Goal: Task Accomplishment & Management: Manage account settings

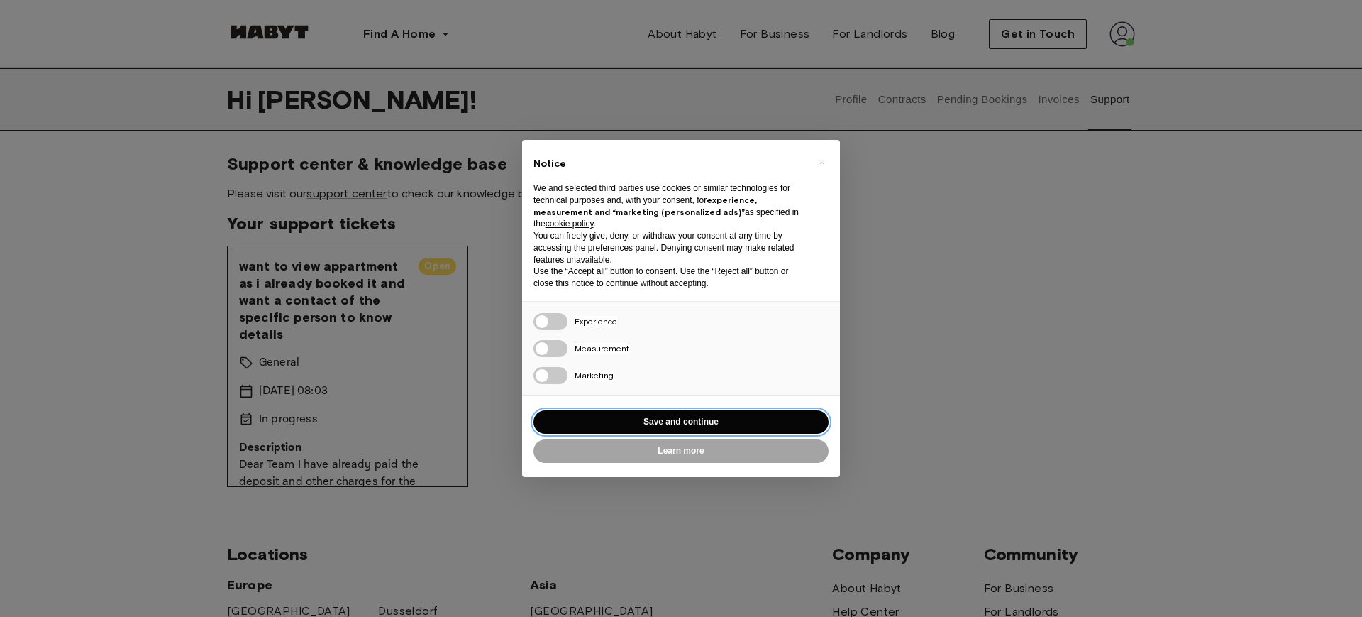
click at [712, 420] on button "Save and continue" at bounding box center [681, 421] width 295 height 23
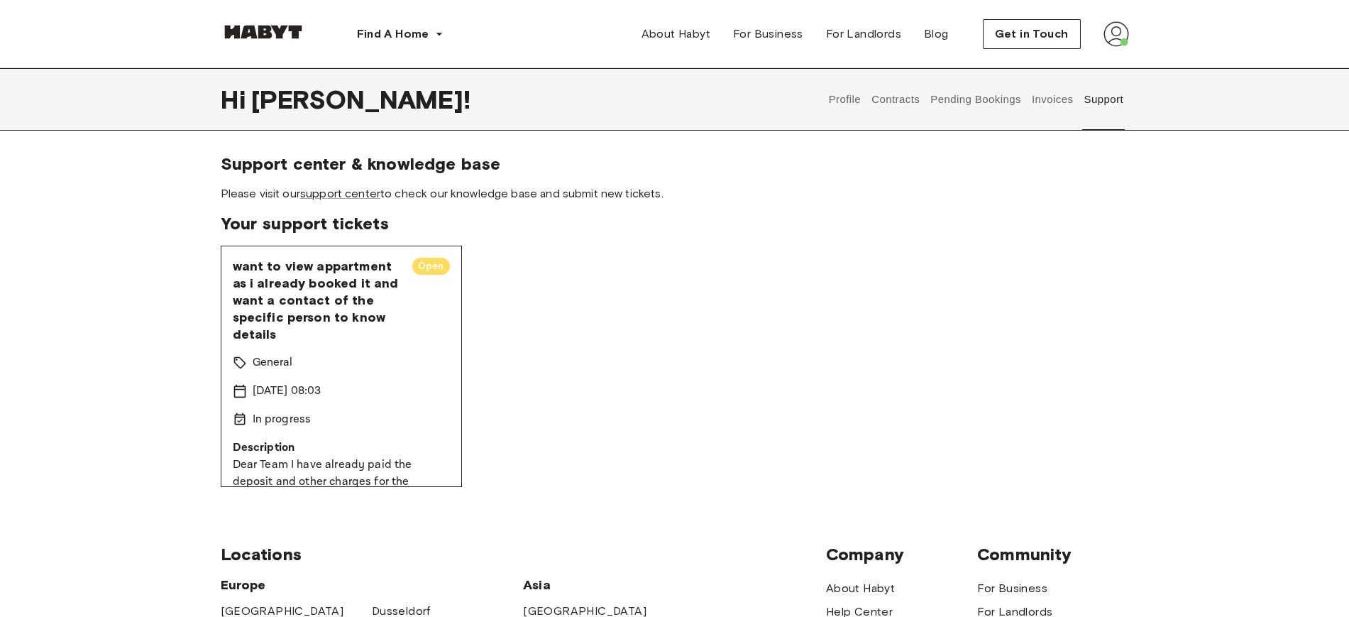
click at [1005, 105] on button "Pending Bookings" at bounding box center [976, 99] width 94 height 62
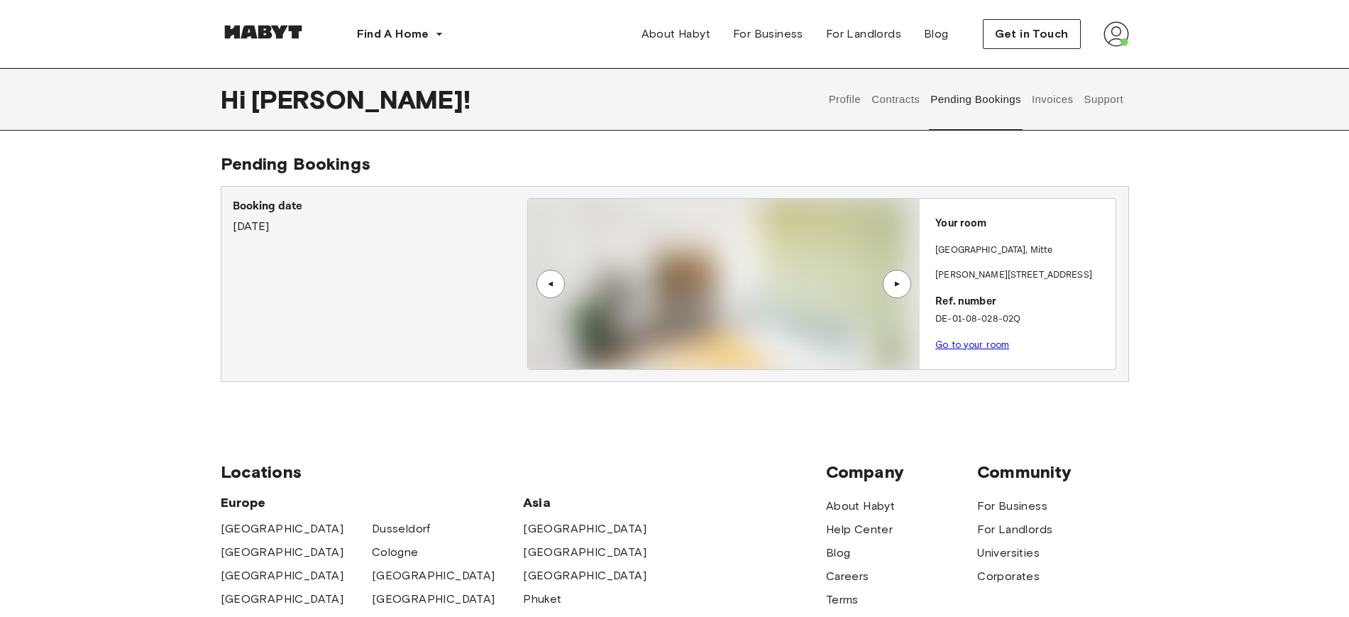
click at [912, 101] on button "Contracts" at bounding box center [896, 99] width 52 height 62
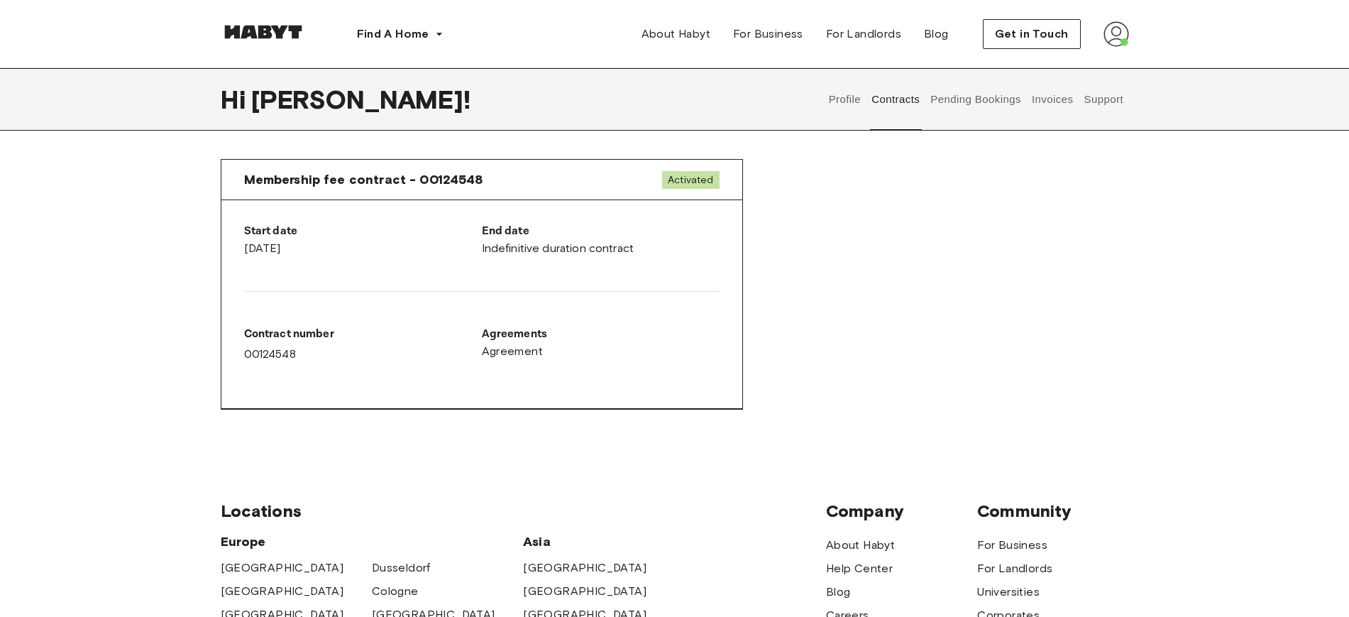
scroll to position [798, 0]
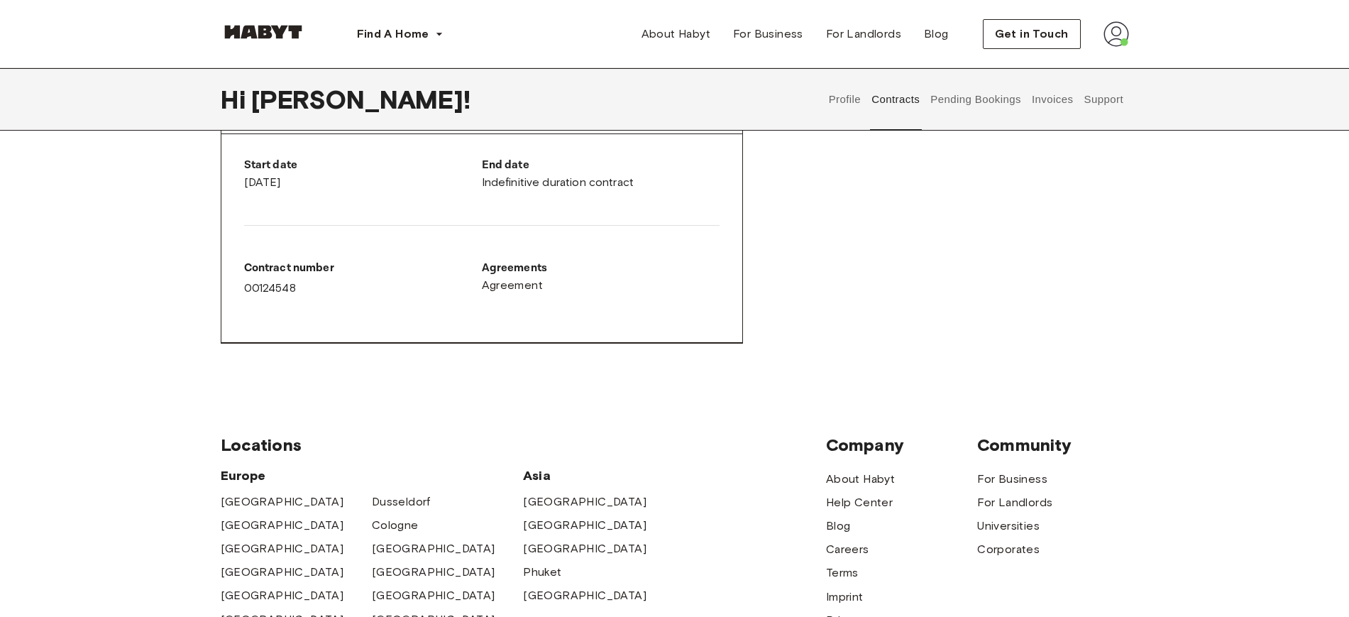
click at [495, 272] on p "Agreements" at bounding box center [601, 268] width 238 height 17
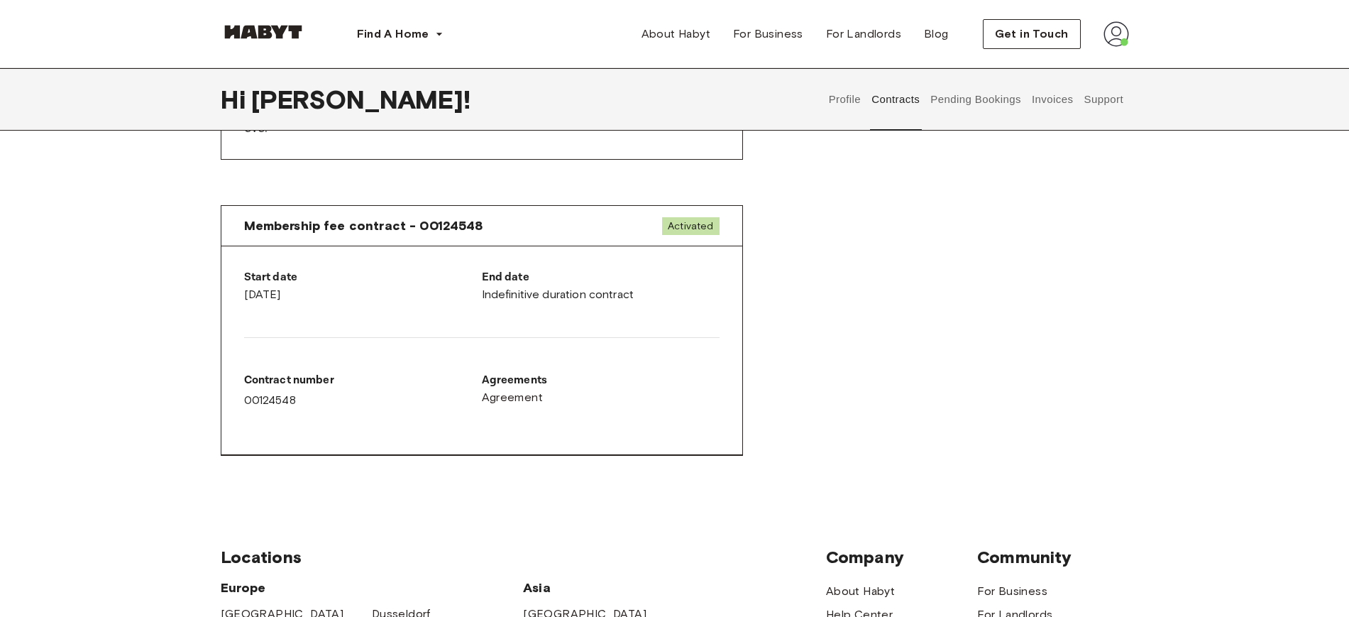
scroll to position [355, 0]
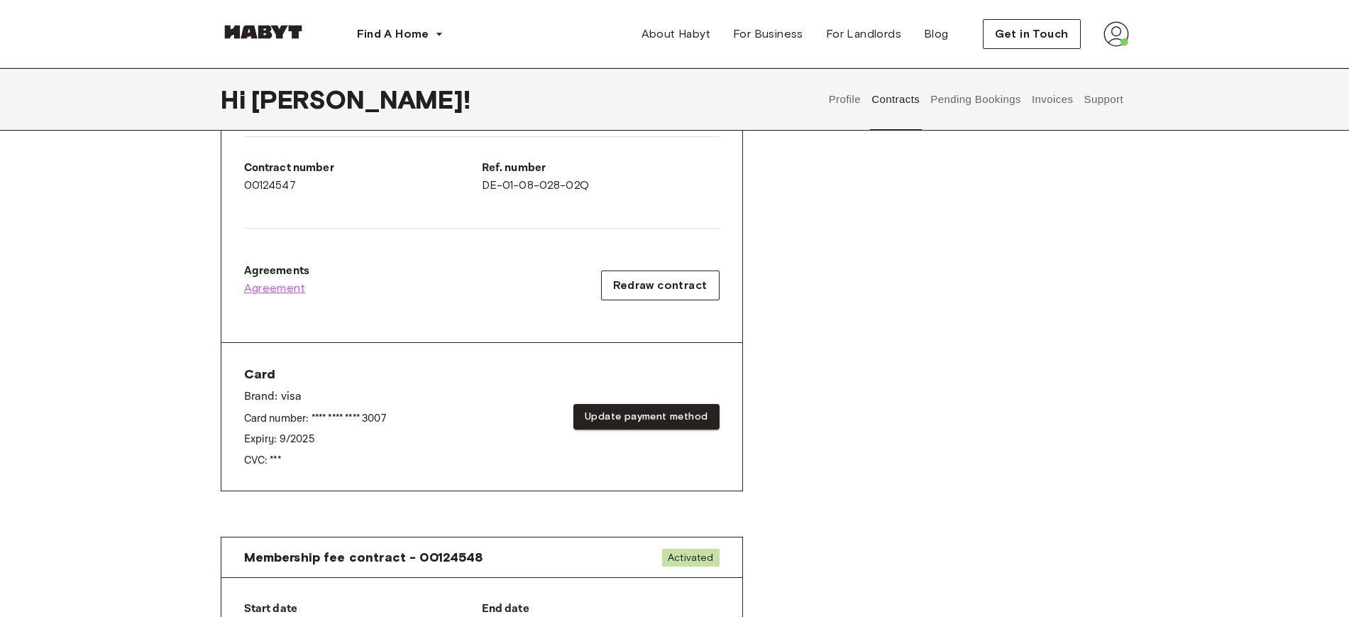
click at [257, 289] on span "Agreement" at bounding box center [275, 288] width 62 height 17
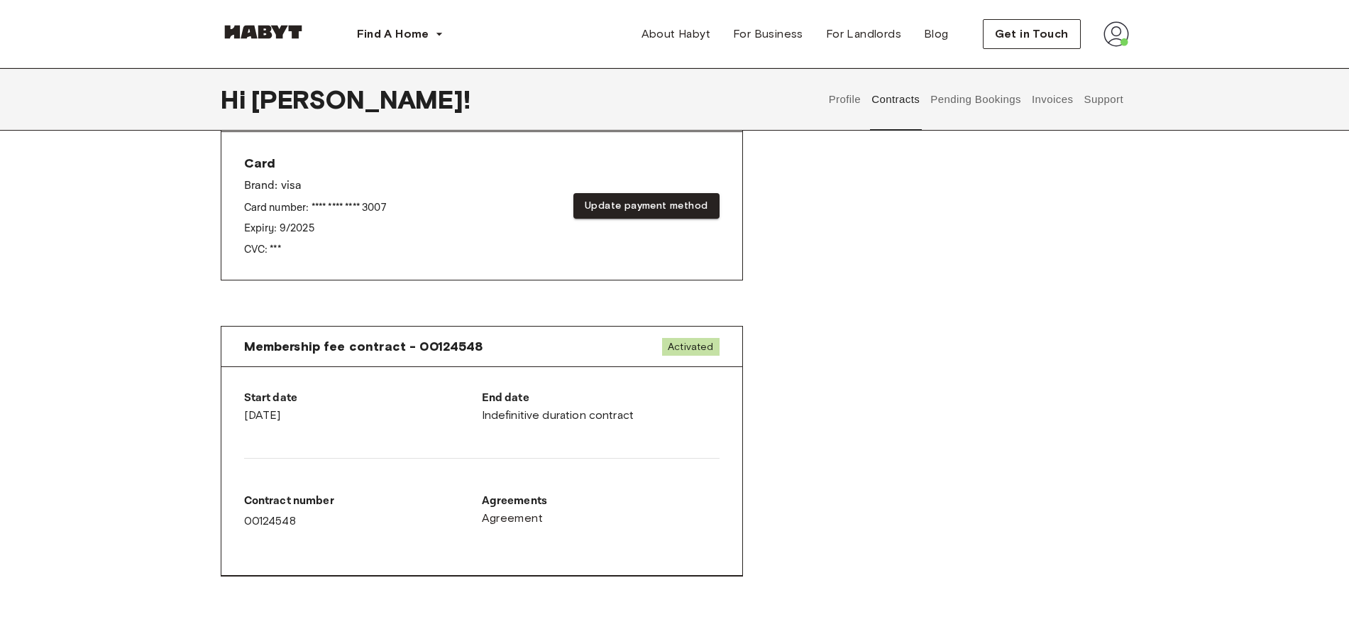
scroll to position [621, 0]
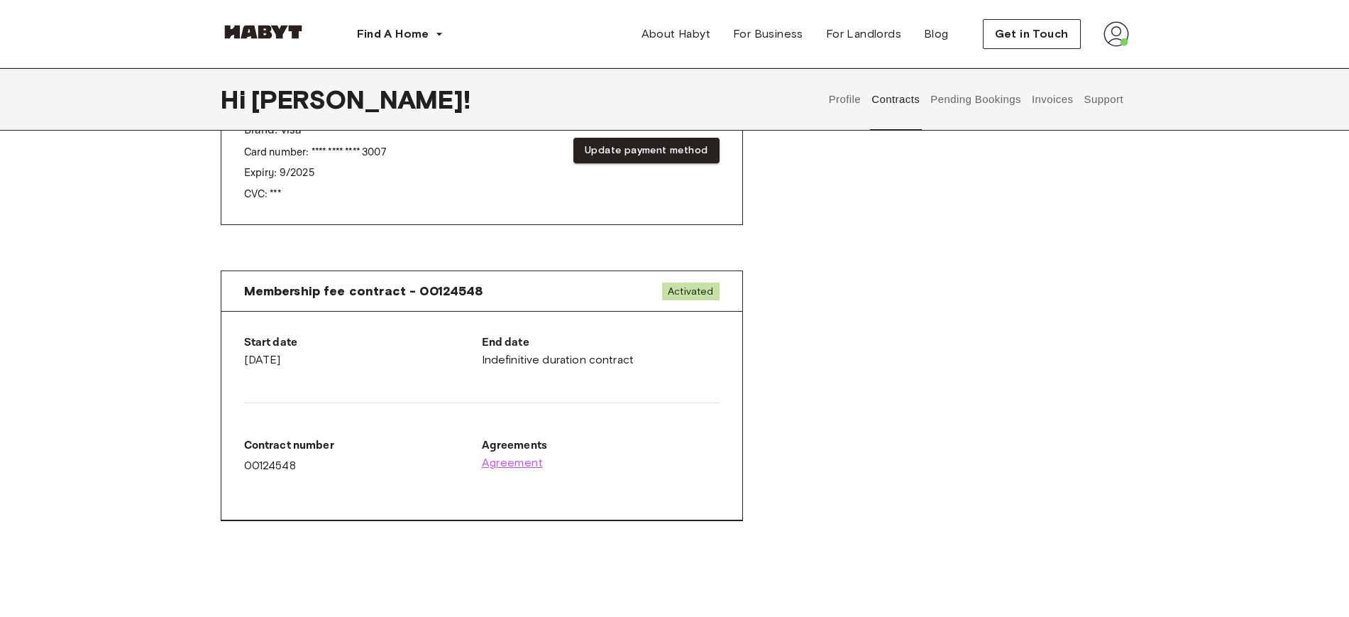
click at [506, 462] on span "Agreement" at bounding box center [513, 462] width 62 height 17
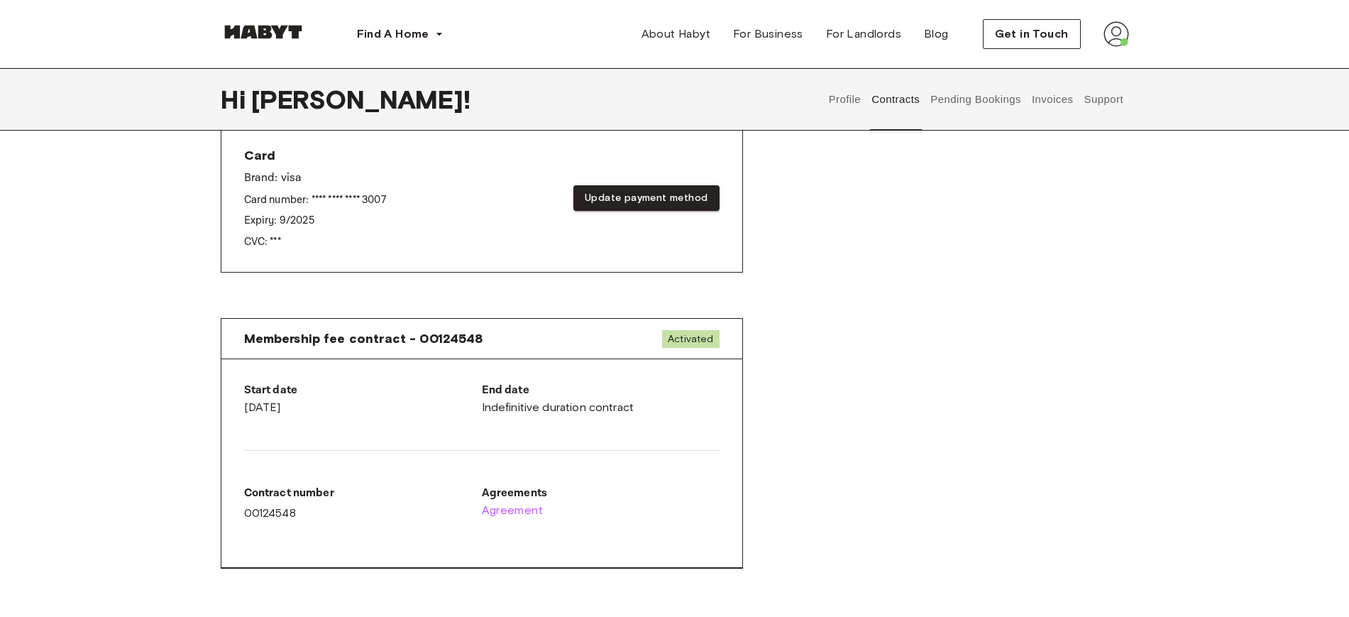
scroll to position [443, 0]
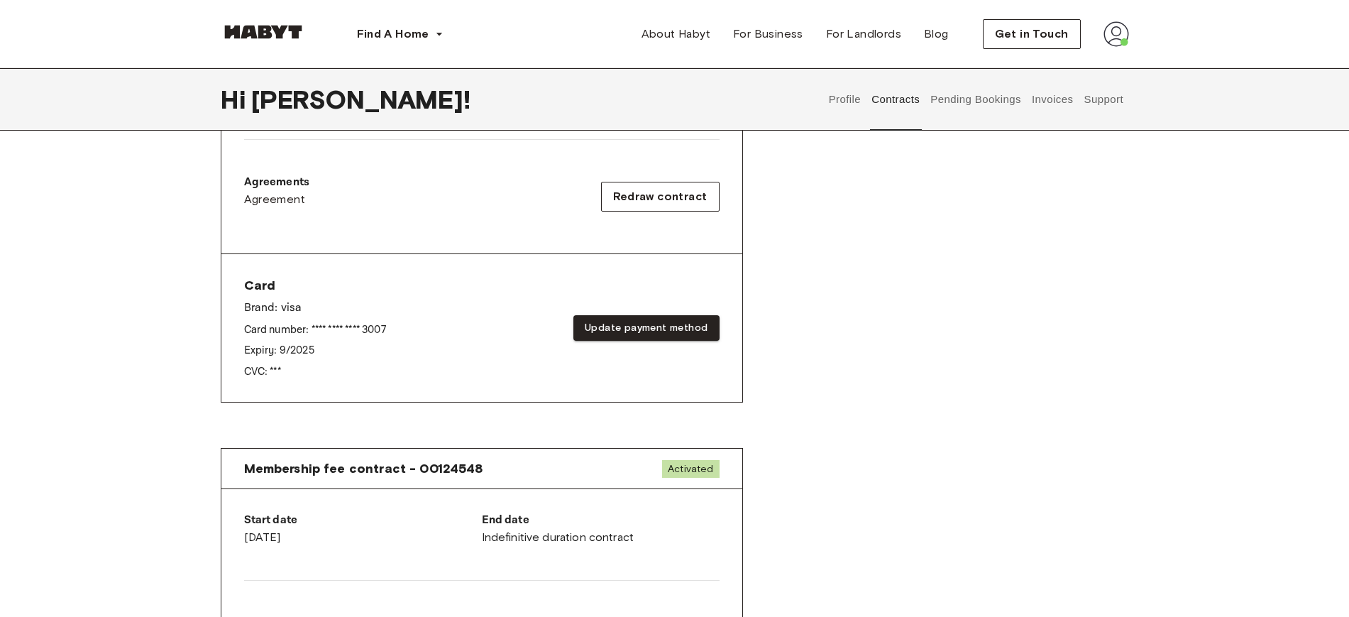
click at [967, 342] on div "Rent contract - 00124547 Activated ▲ ▲ Your Stay [STREET_ADDRESS][PERSON_NAME] …" at bounding box center [675, 83] width 908 height 705
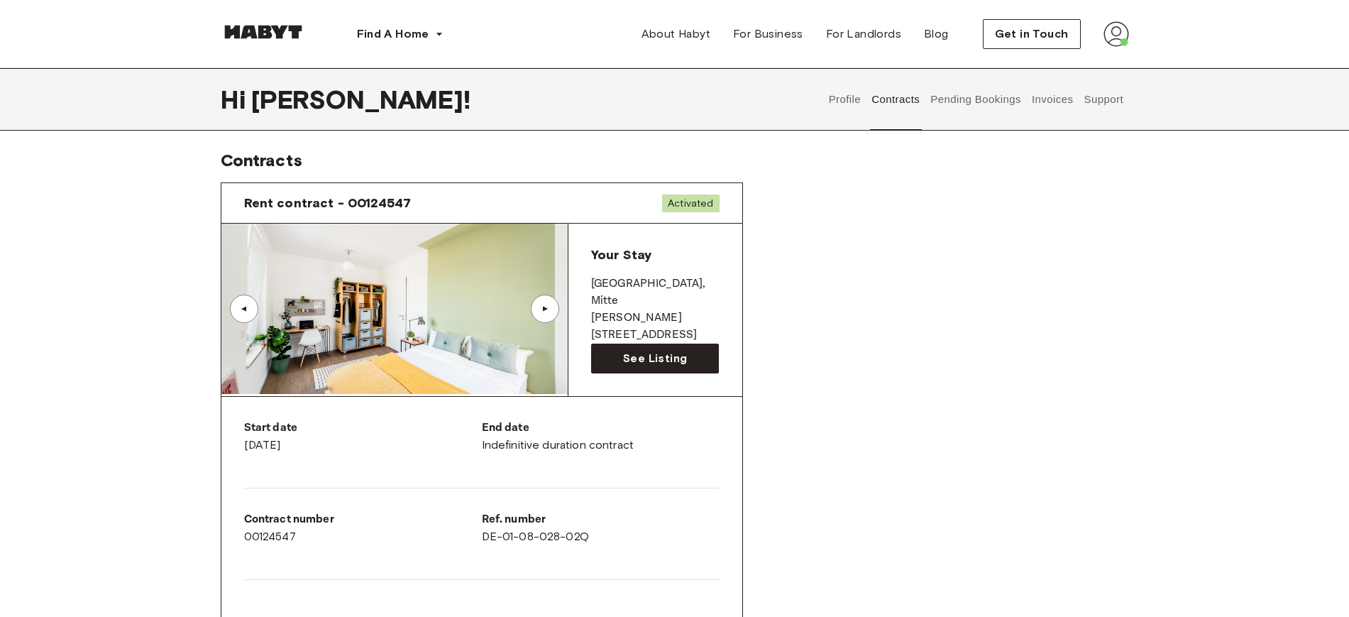
scroll to position [0, 0]
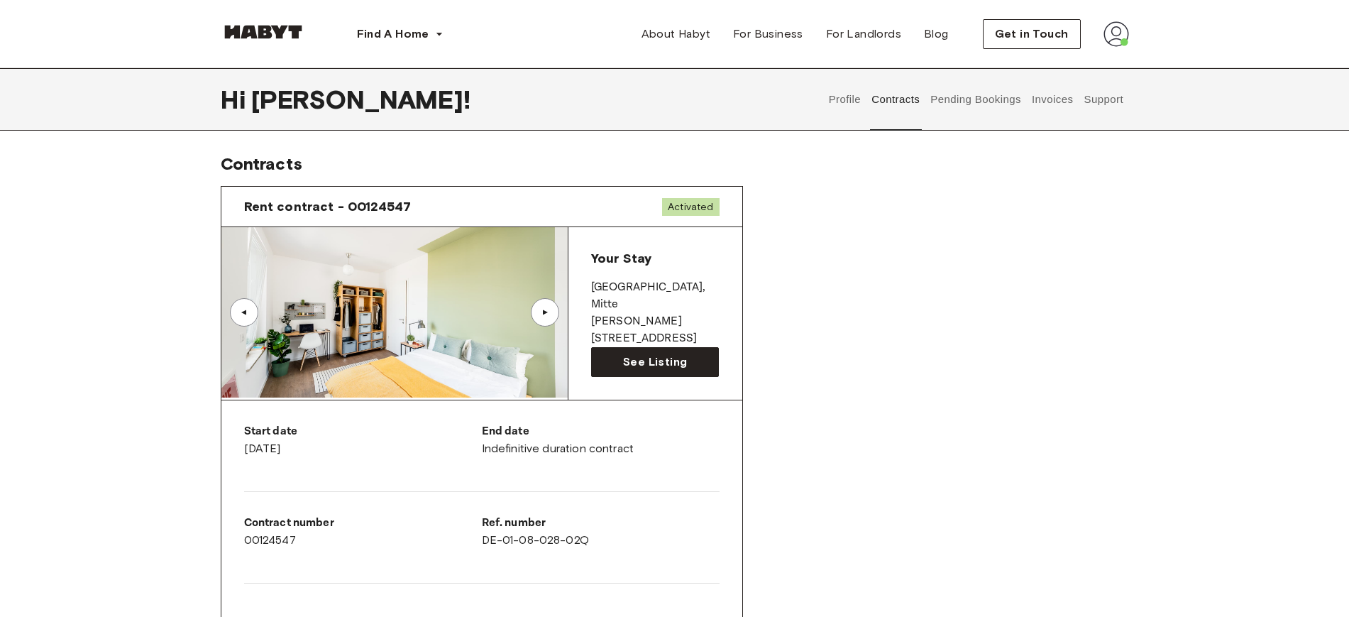
click at [1057, 102] on button "Invoices" at bounding box center [1052, 99] width 45 height 62
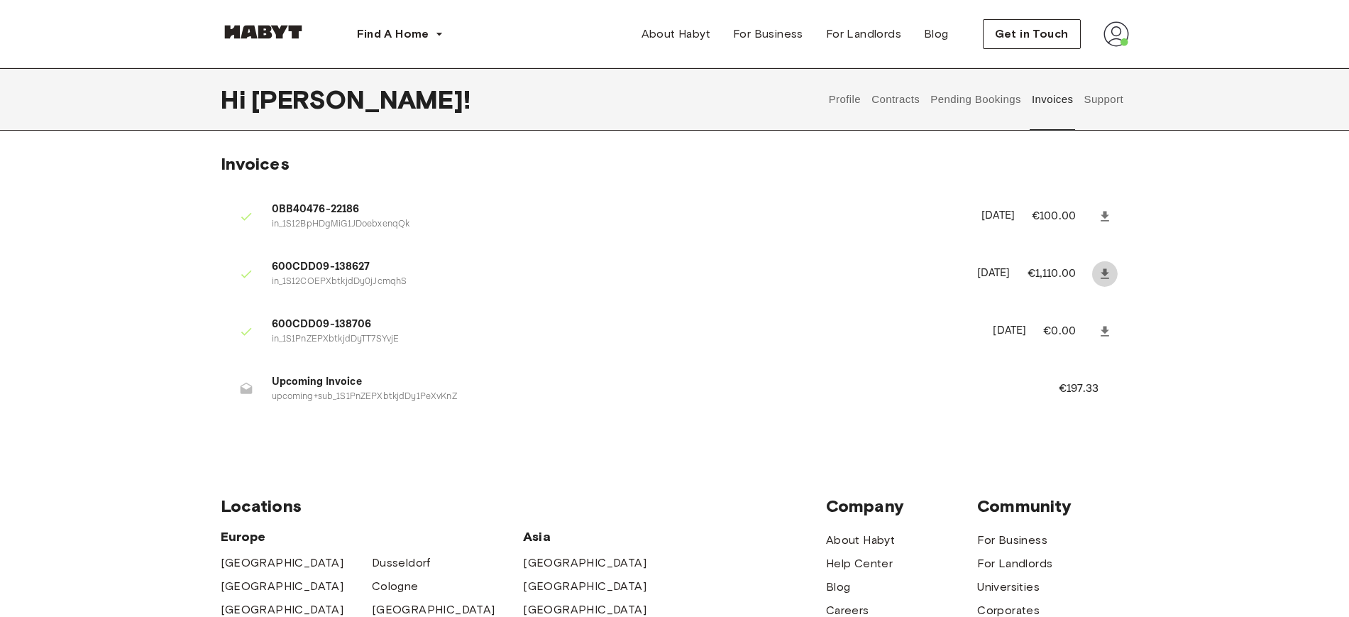
click at [1101, 270] on icon at bounding box center [1105, 274] width 14 height 14
